Goal: Find specific page/section: Find specific page/section

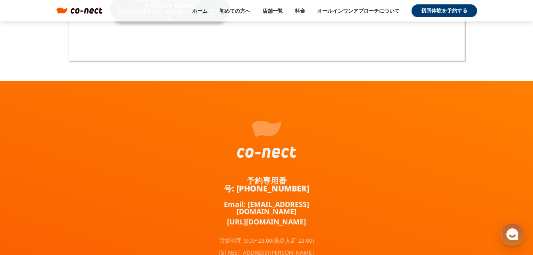
scroll to position [5261, 0]
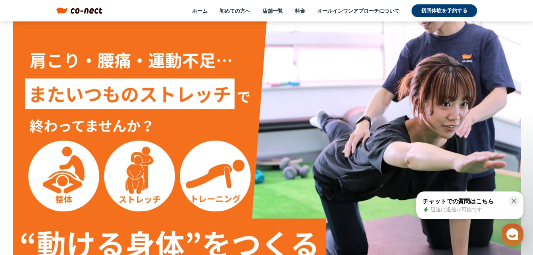
click at [453, 203] on div "チャットでの質問はこちら" at bounding box center [463, 201] width 81 height 8
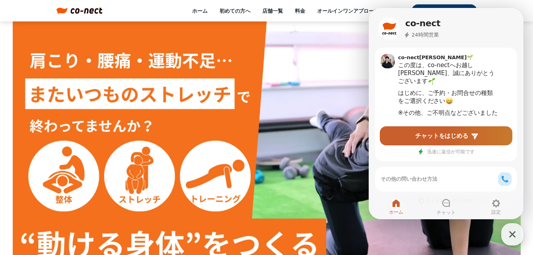
click at [512, 232] on icon "button" at bounding box center [513, 234] width 14 height 14
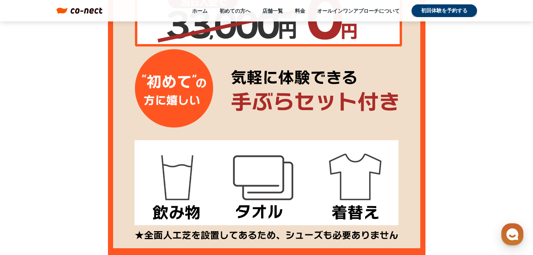
scroll to position [675, 0]
